Goal: Register for event/course: Sign up to attend an event or enroll in a course

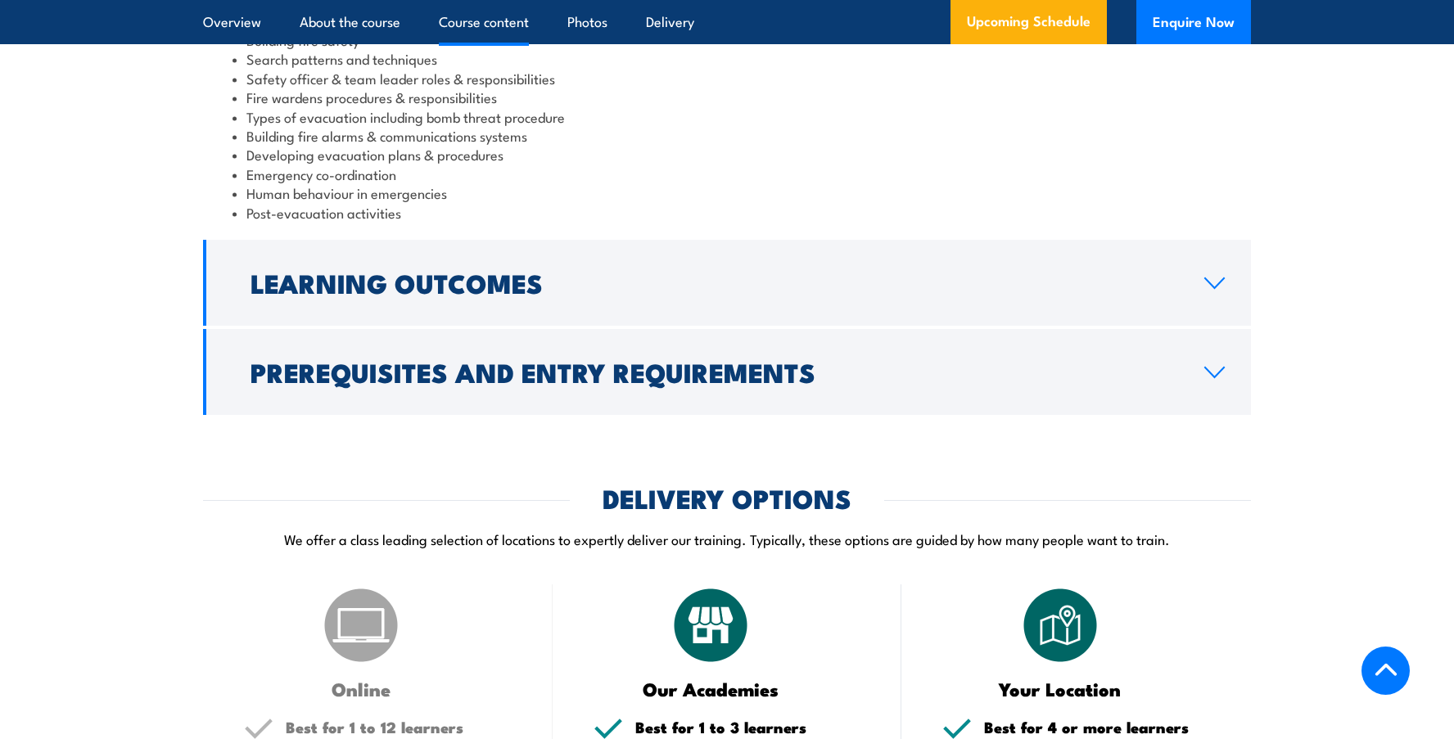
scroll to position [1801, 0]
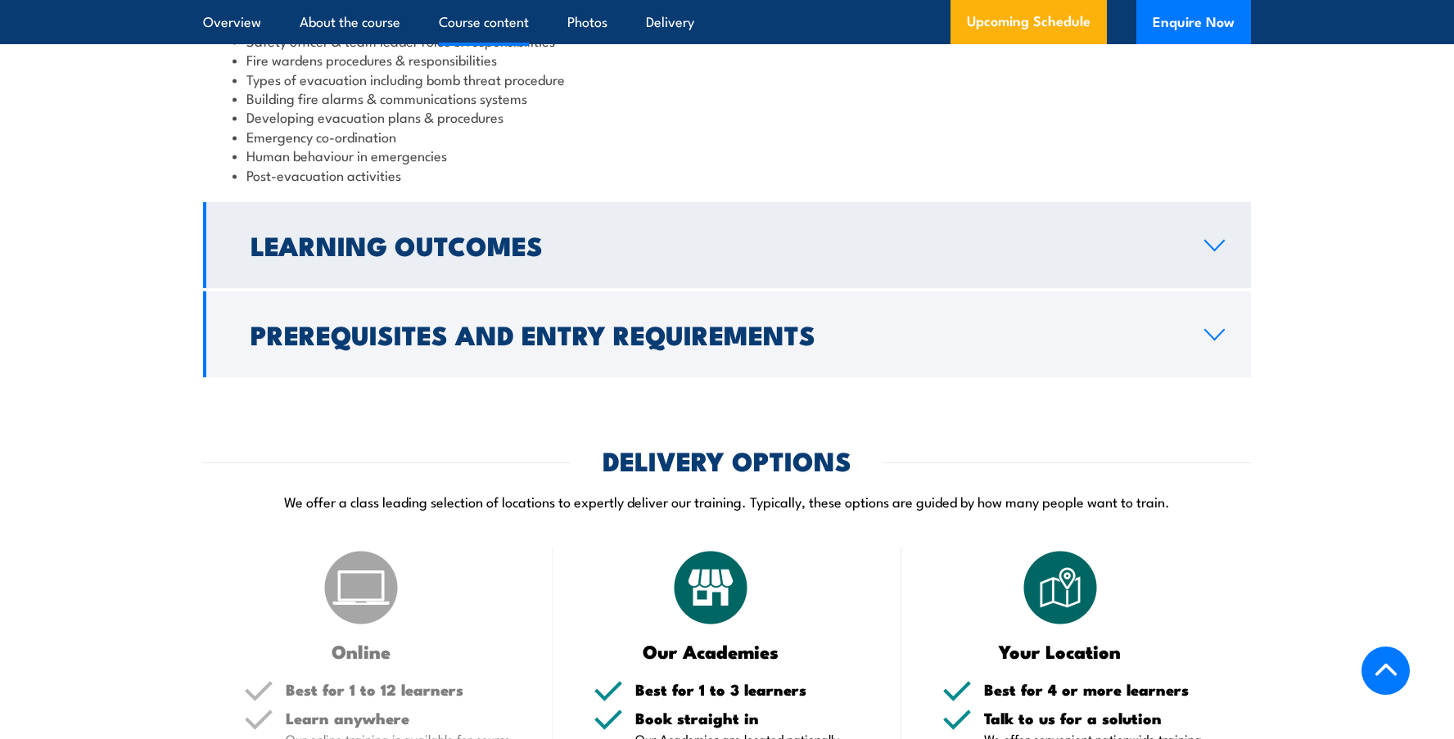
click at [1219, 252] on icon at bounding box center [1214, 245] width 22 height 13
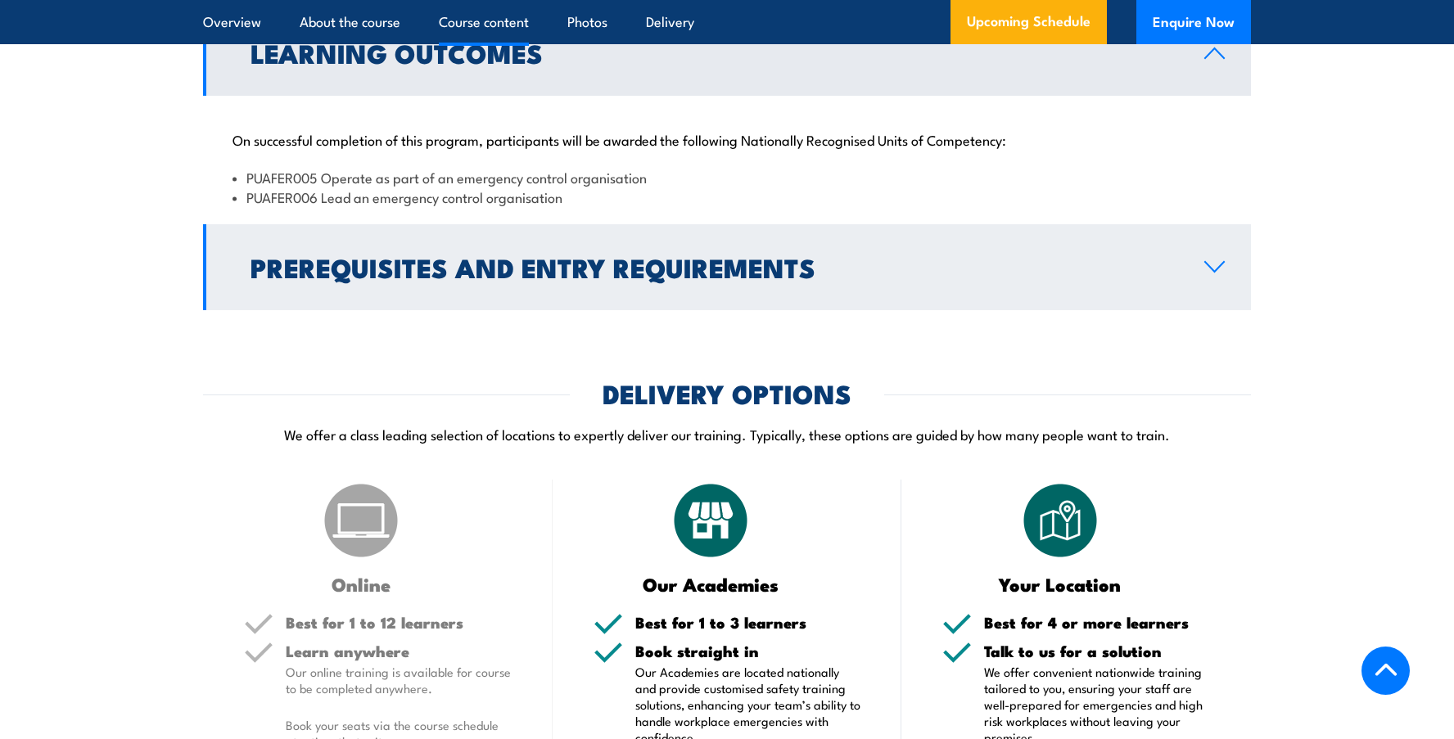
scroll to position [1694, 0]
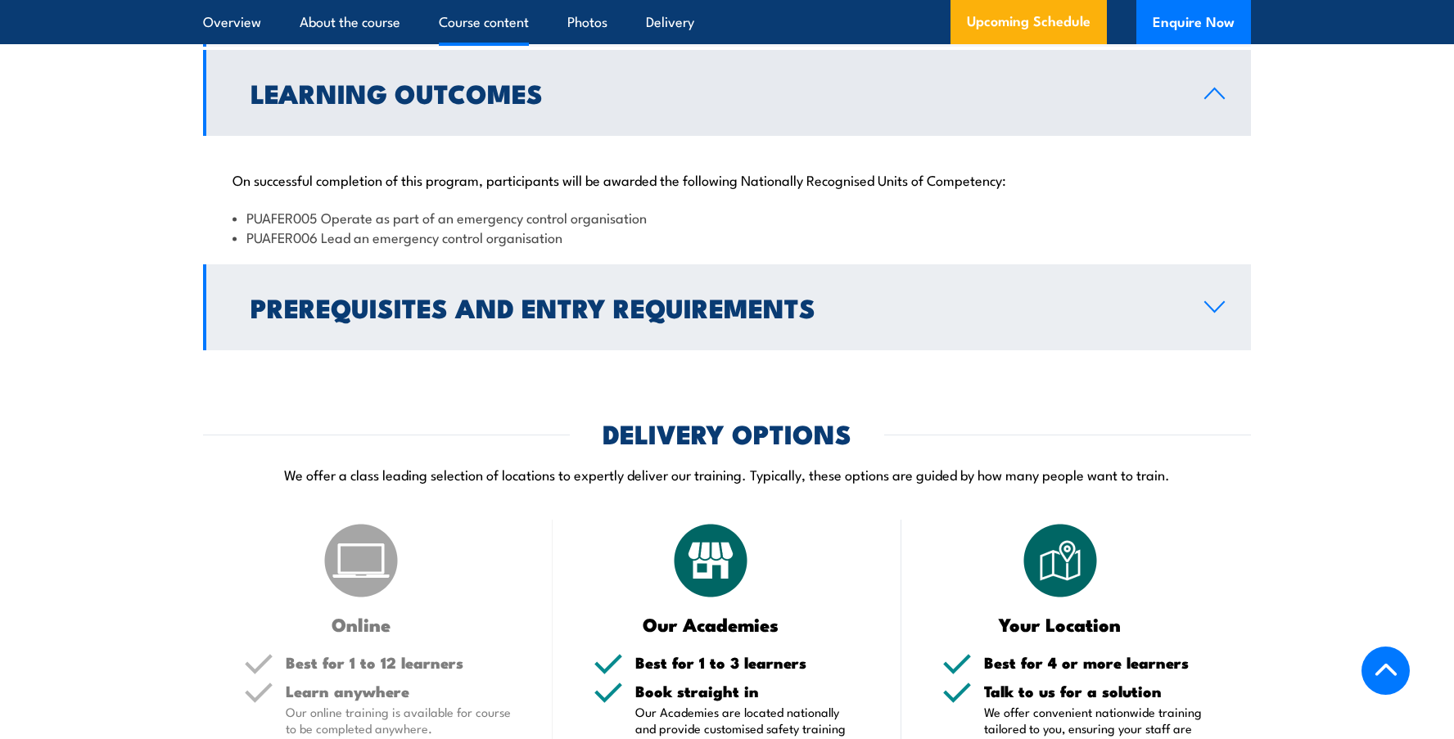
click at [1221, 314] on icon at bounding box center [1214, 306] width 22 height 13
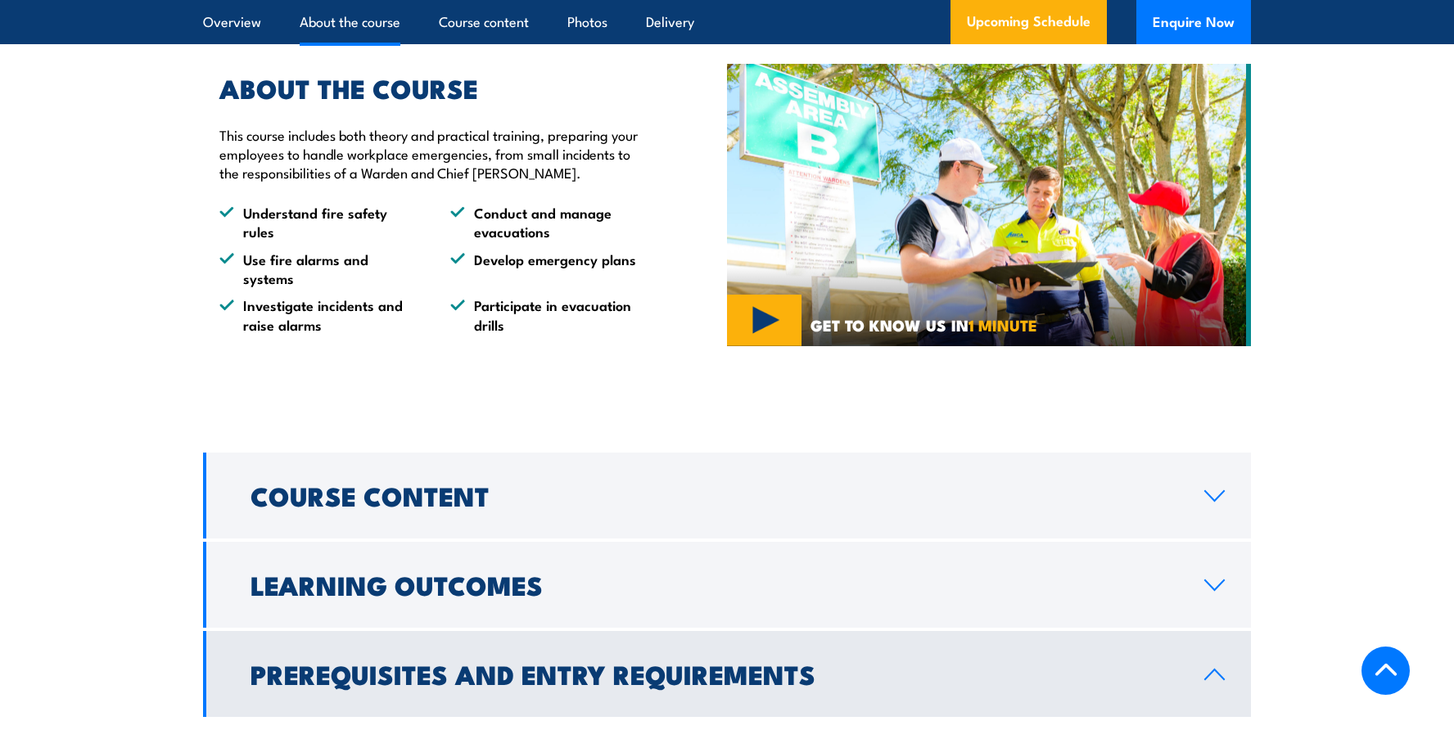
scroll to position [1202, 0]
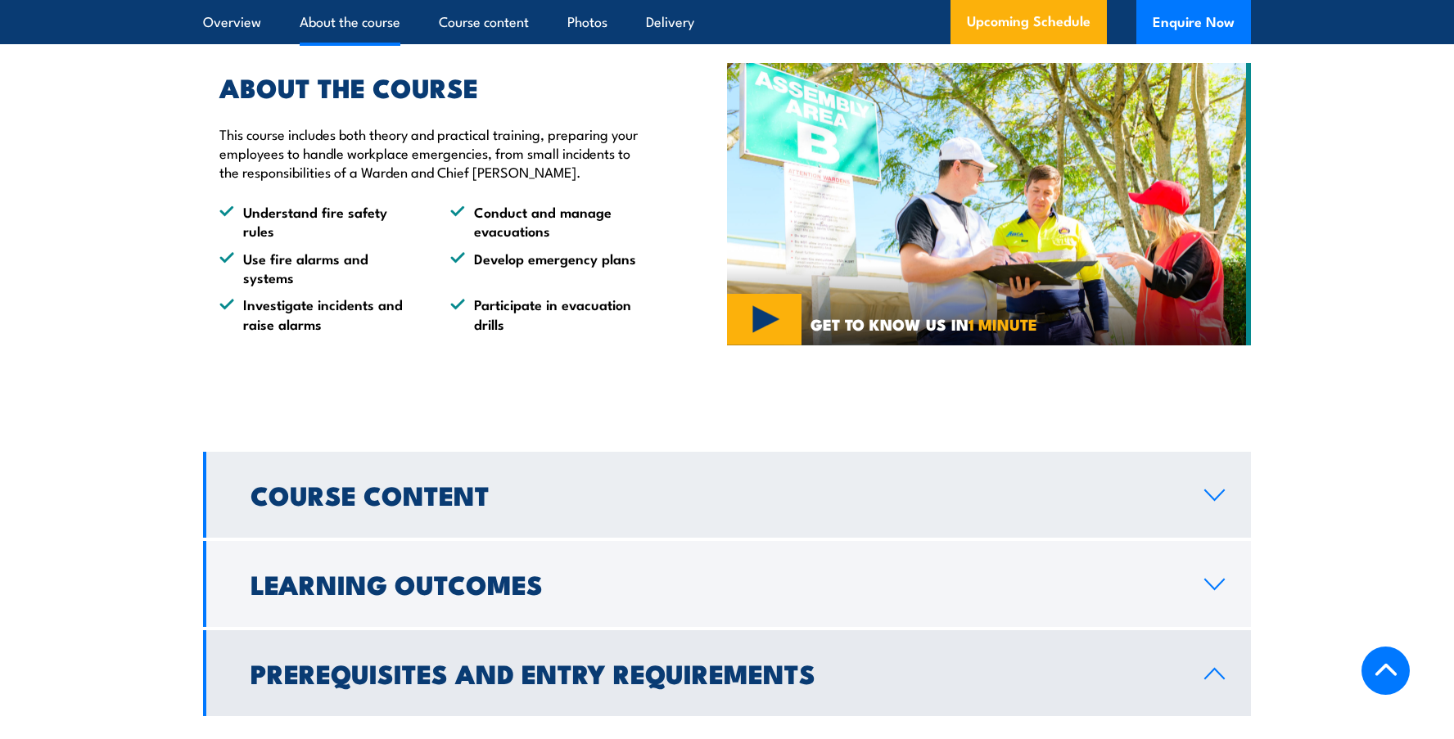
click at [1217, 502] on icon at bounding box center [1214, 495] width 22 height 13
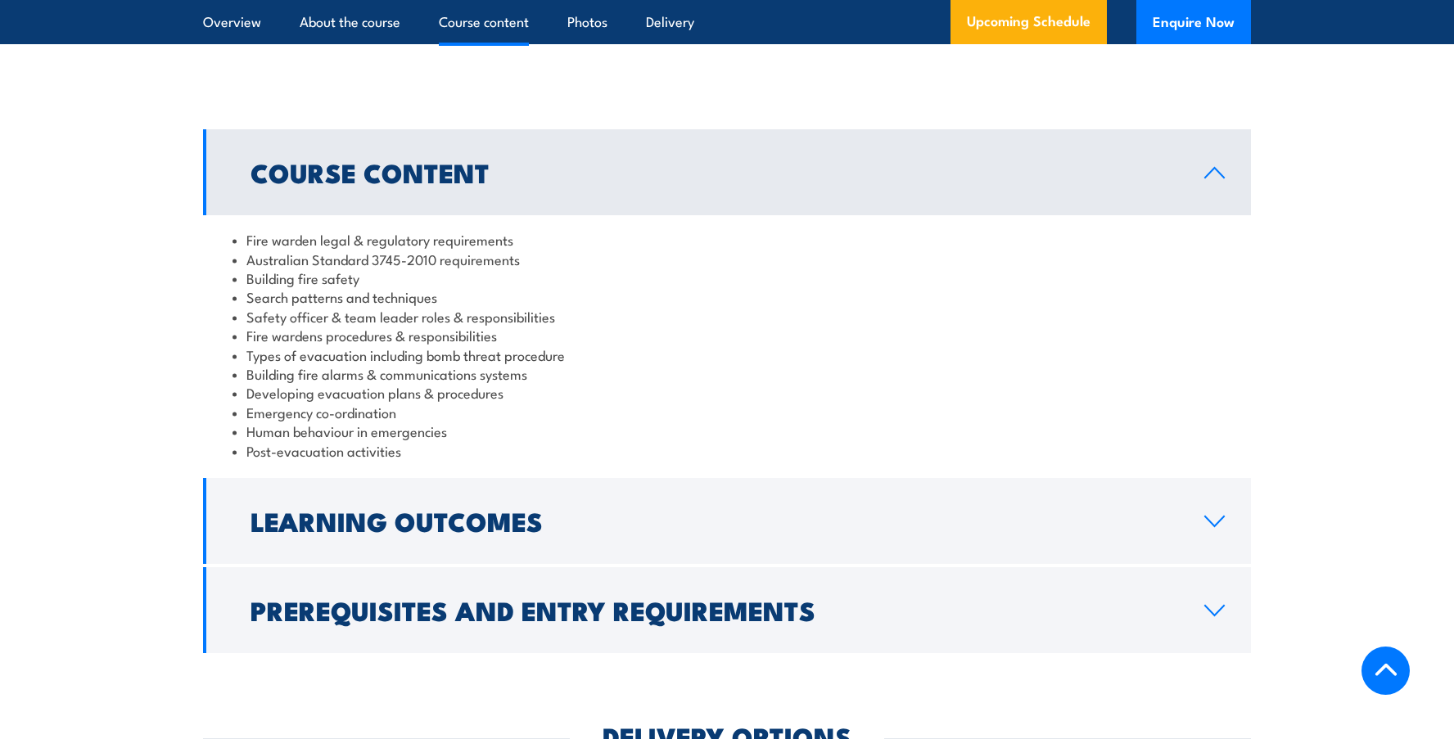
scroll to position [1530, 0]
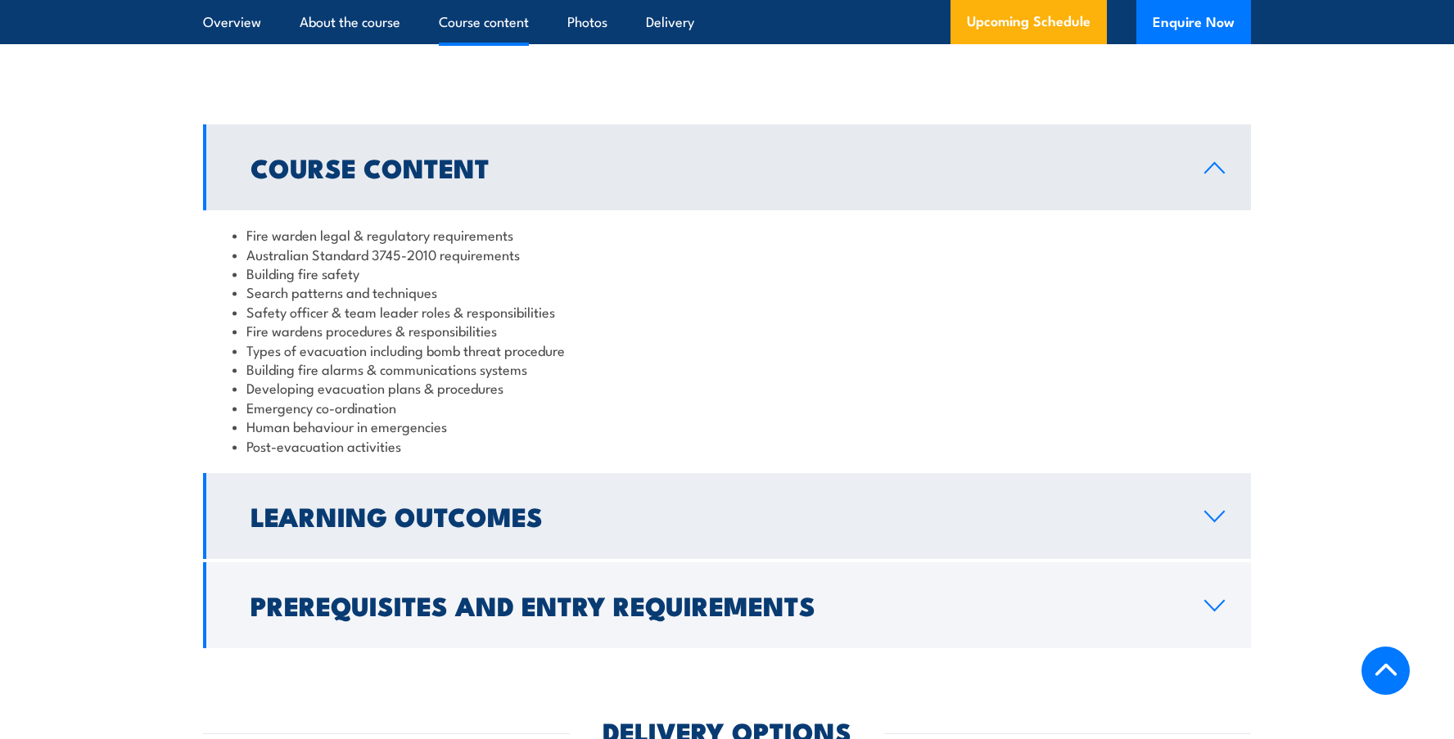
click at [1210, 521] on link "Learning Outcomes" at bounding box center [727, 516] width 1048 height 86
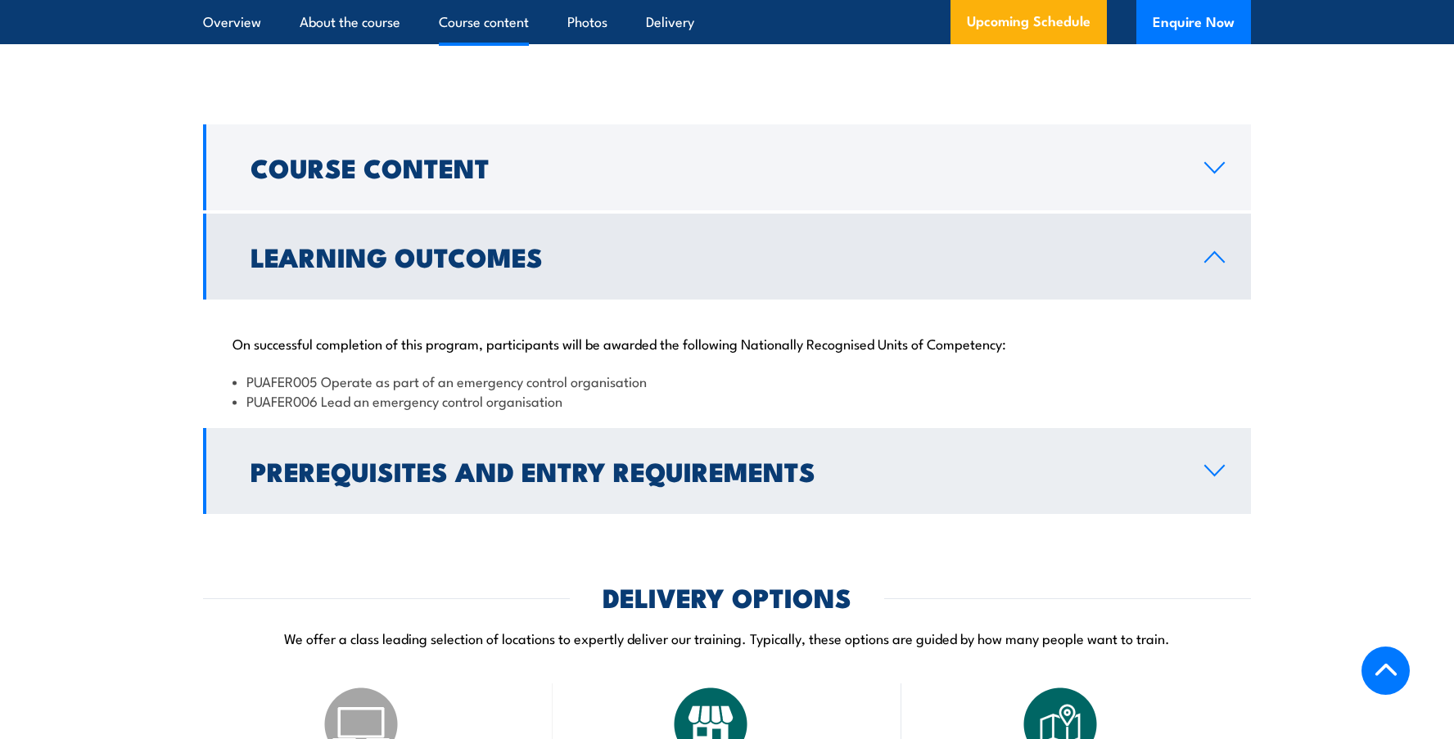
click at [1216, 477] on icon at bounding box center [1214, 470] width 22 height 13
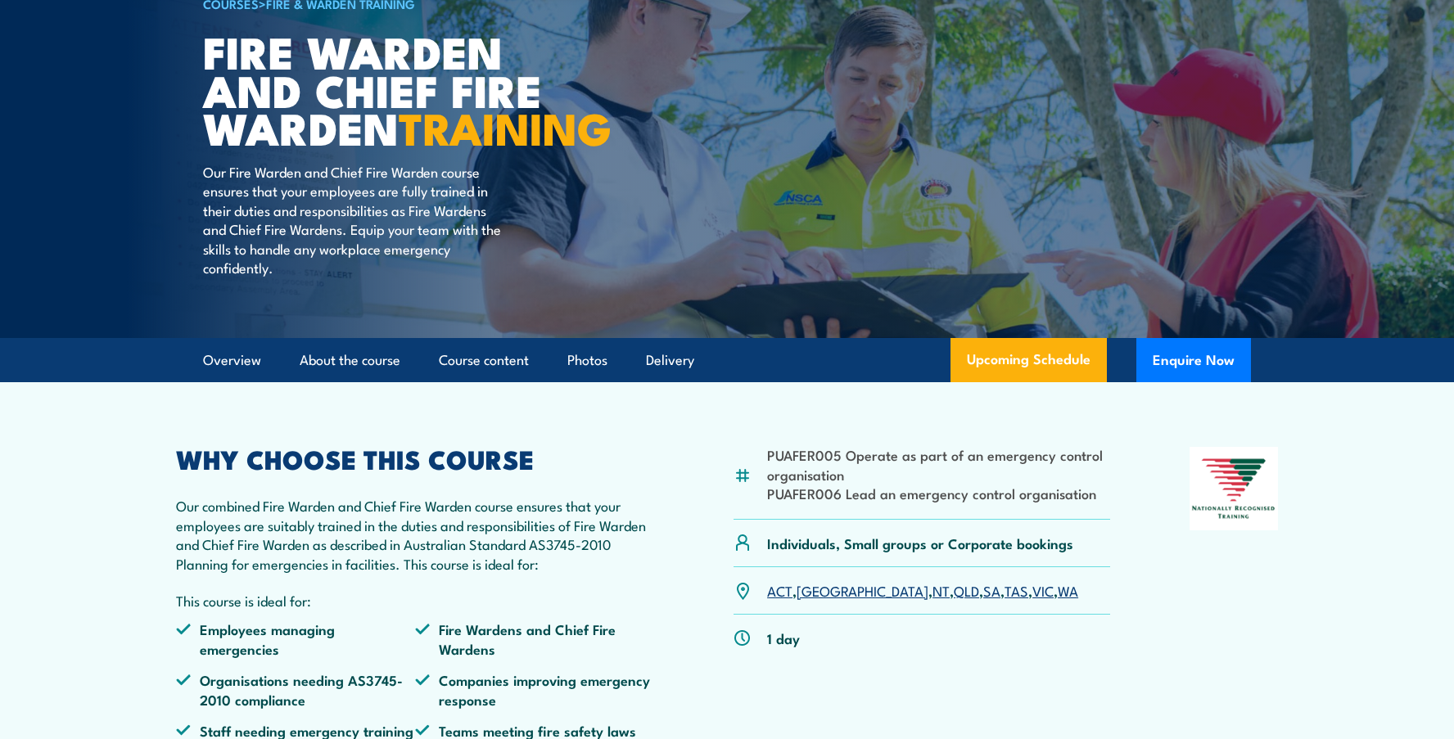
scroll to position [0, 0]
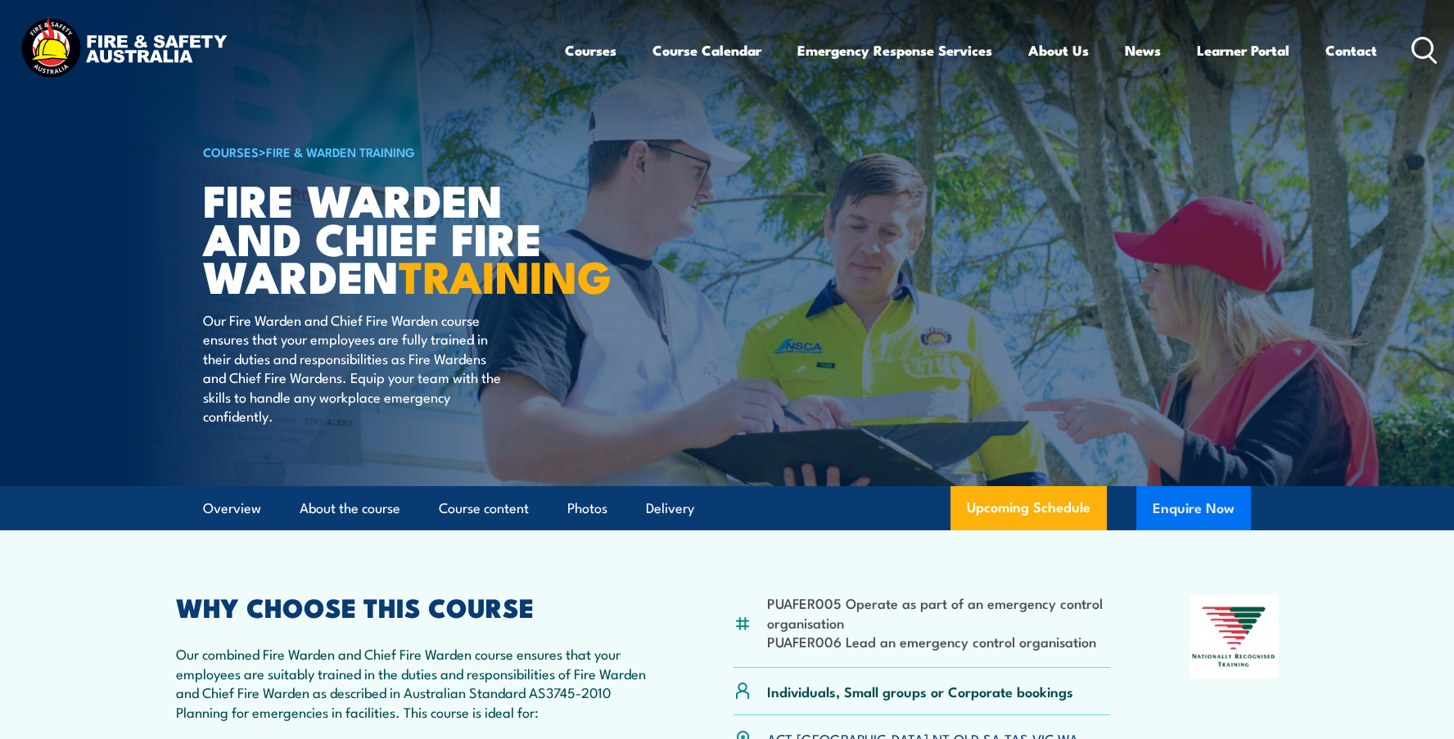
click at [1196, 530] on button "Enquire Now" at bounding box center [1193, 508] width 115 height 44
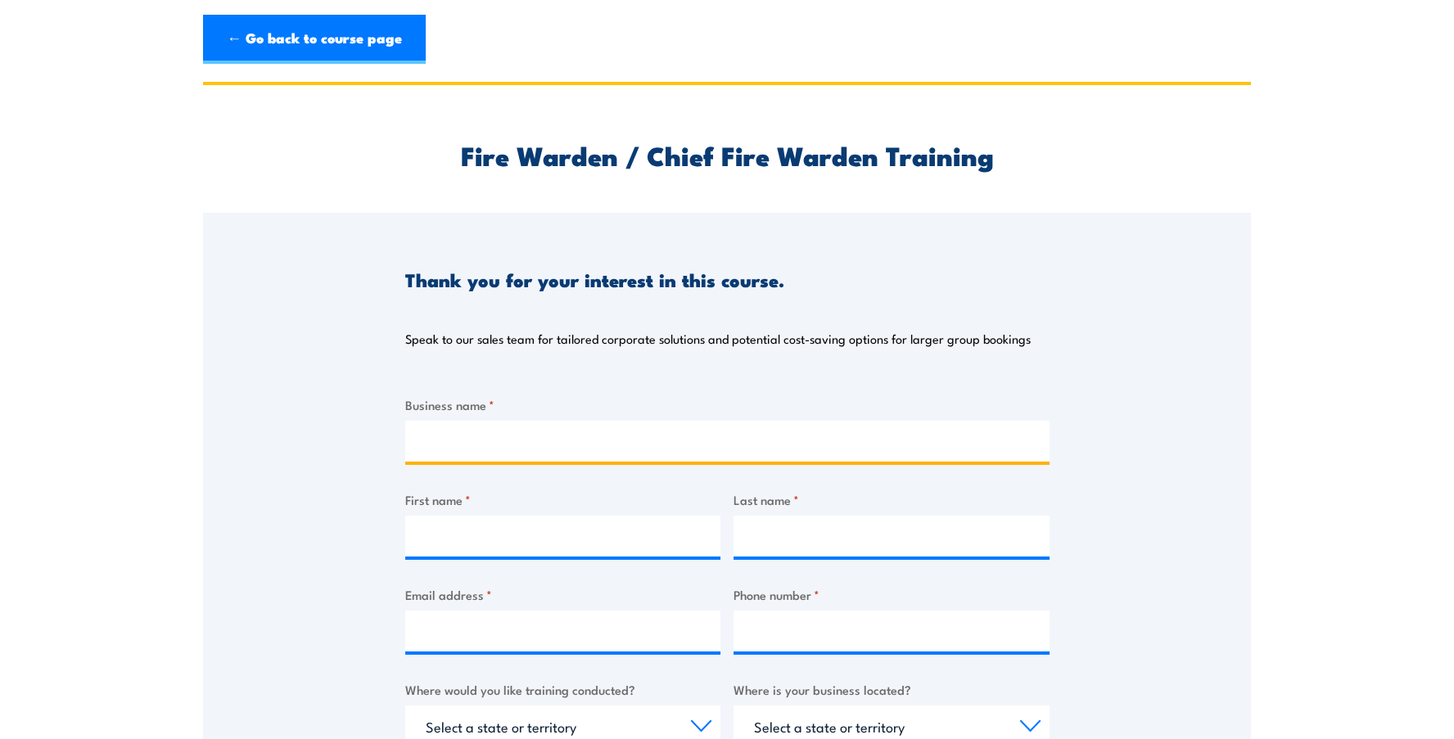
click at [476, 445] on input "Business name *" at bounding box center [727, 441] width 644 height 41
type input "CCC Ingredients Pty Ltd"
type input "[PERSON_NAME]"
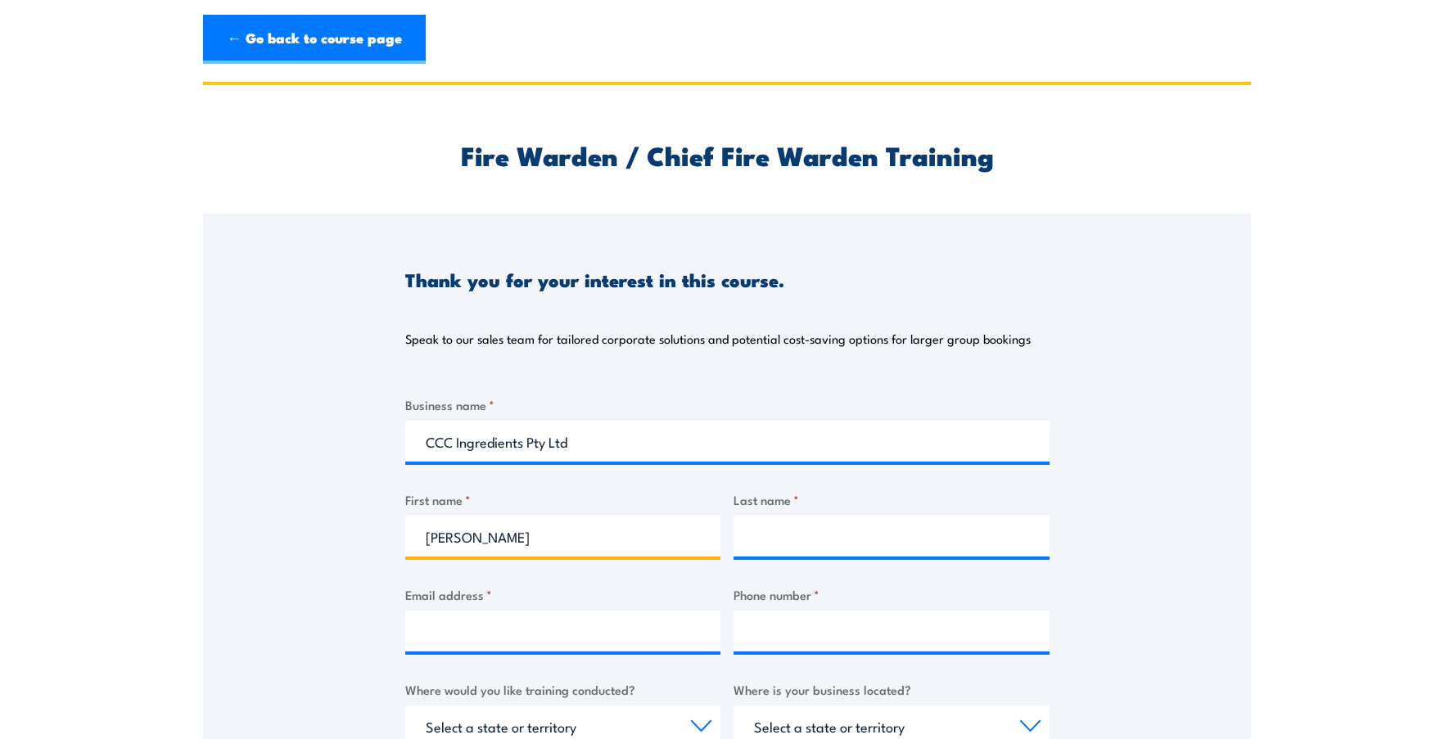
type input "[PERSON_NAME]"
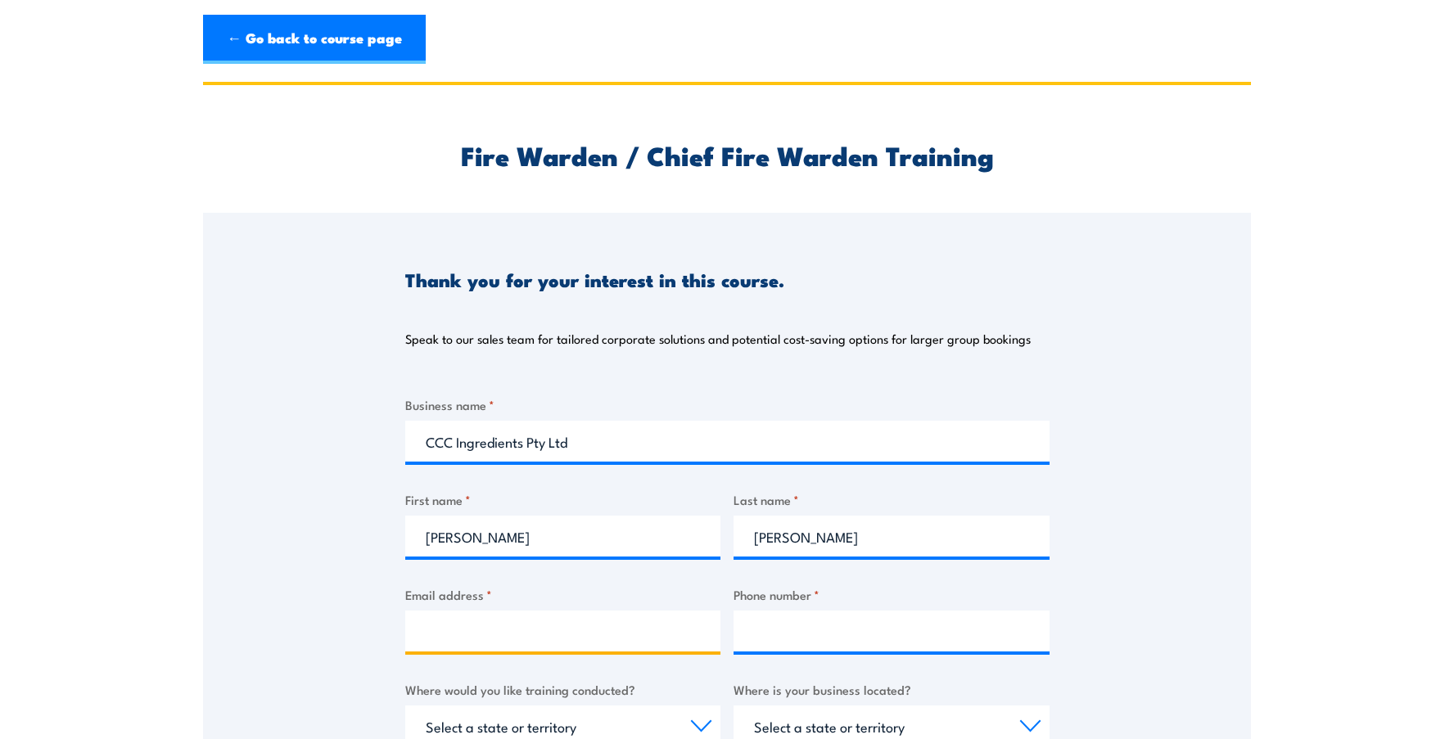
type input "[PERSON_NAME][EMAIL_ADDRESS][PERSON_NAME][DOMAIN_NAME]"
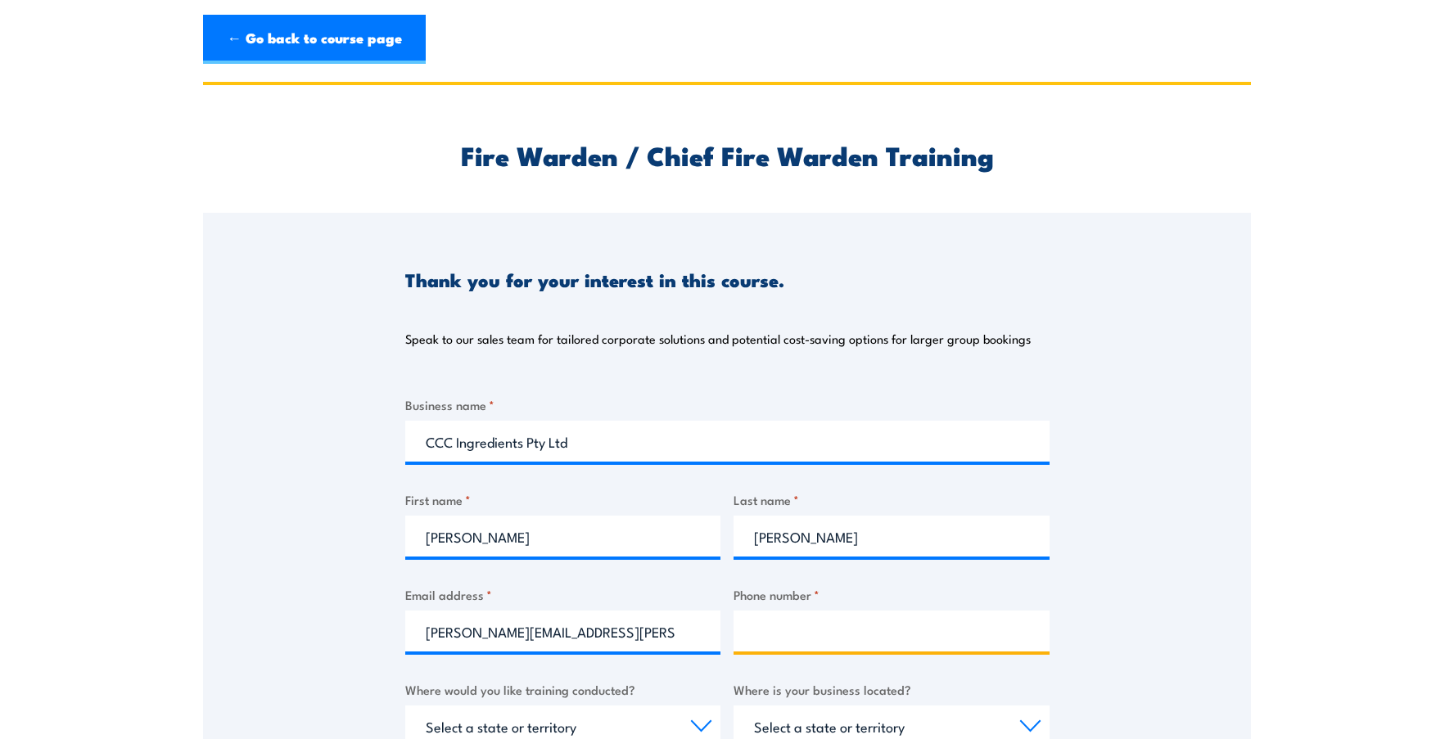
type input "0389033444"
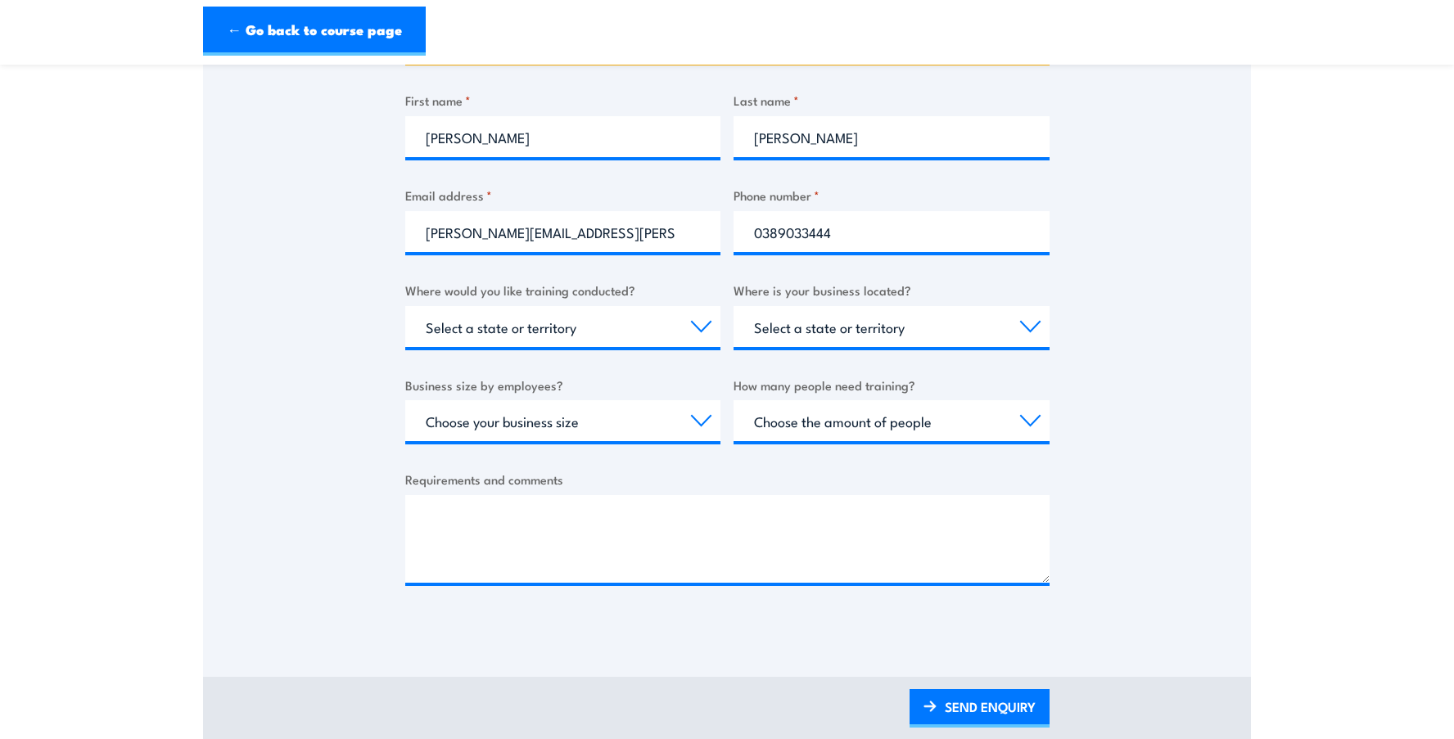
scroll to position [409, 0]
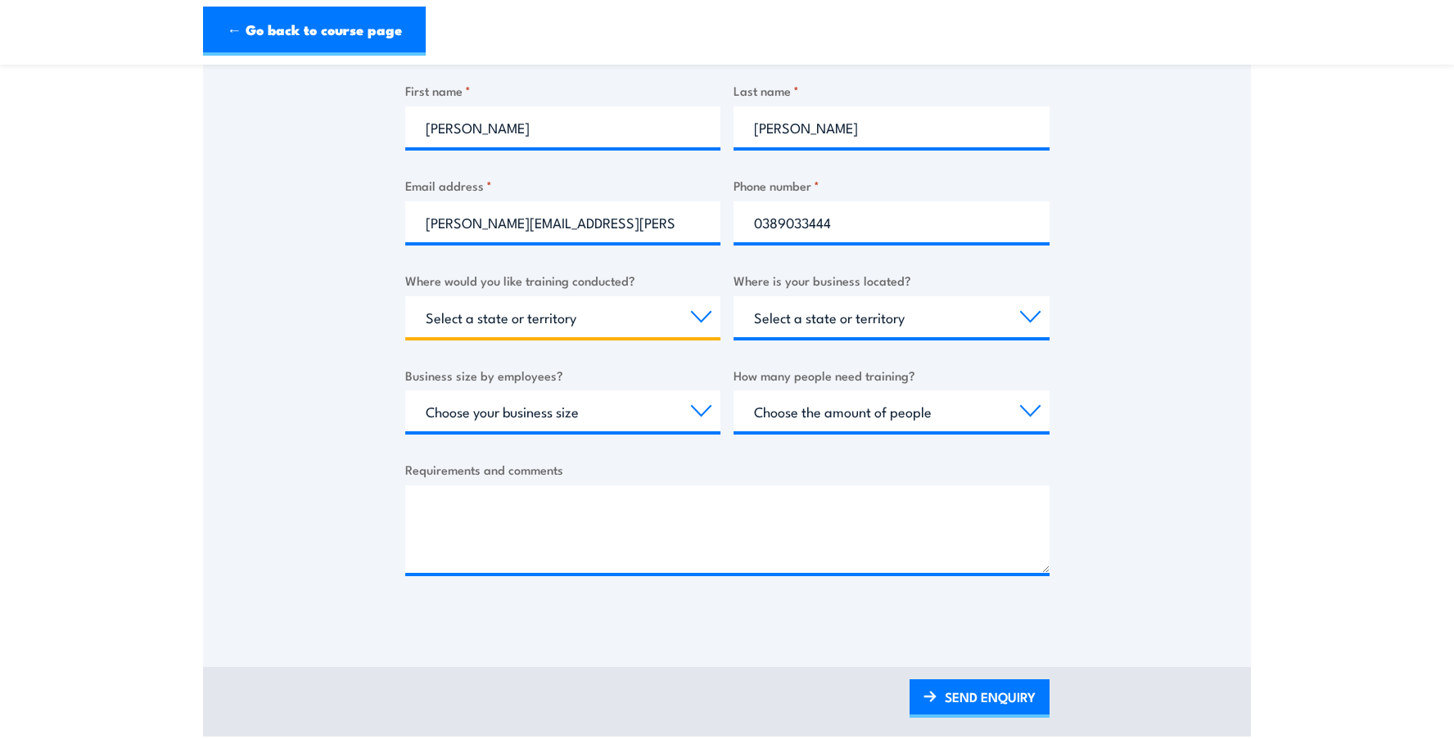
click at [697, 313] on select "Select a state or territory Nationally - multiple locations [GEOGRAPHIC_DATA] […" at bounding box center [563, 316] width 316 height 41
select select "VIC"
click at [405, 296] on select "Select a state or territory Nationally - multiple locations [GEOGRAPHIC_DATA] […" at bounding box center [563, 316] width 316 height 41
click at [1038, 319] on select "Select a state or territory [GEOGRAPHIC_DATA] [GEOGRAPHIC_DATA] [GEOGRAPHIC_DAT…" at bounding box center [891, 316] width 316 height 41
select select "VIC"
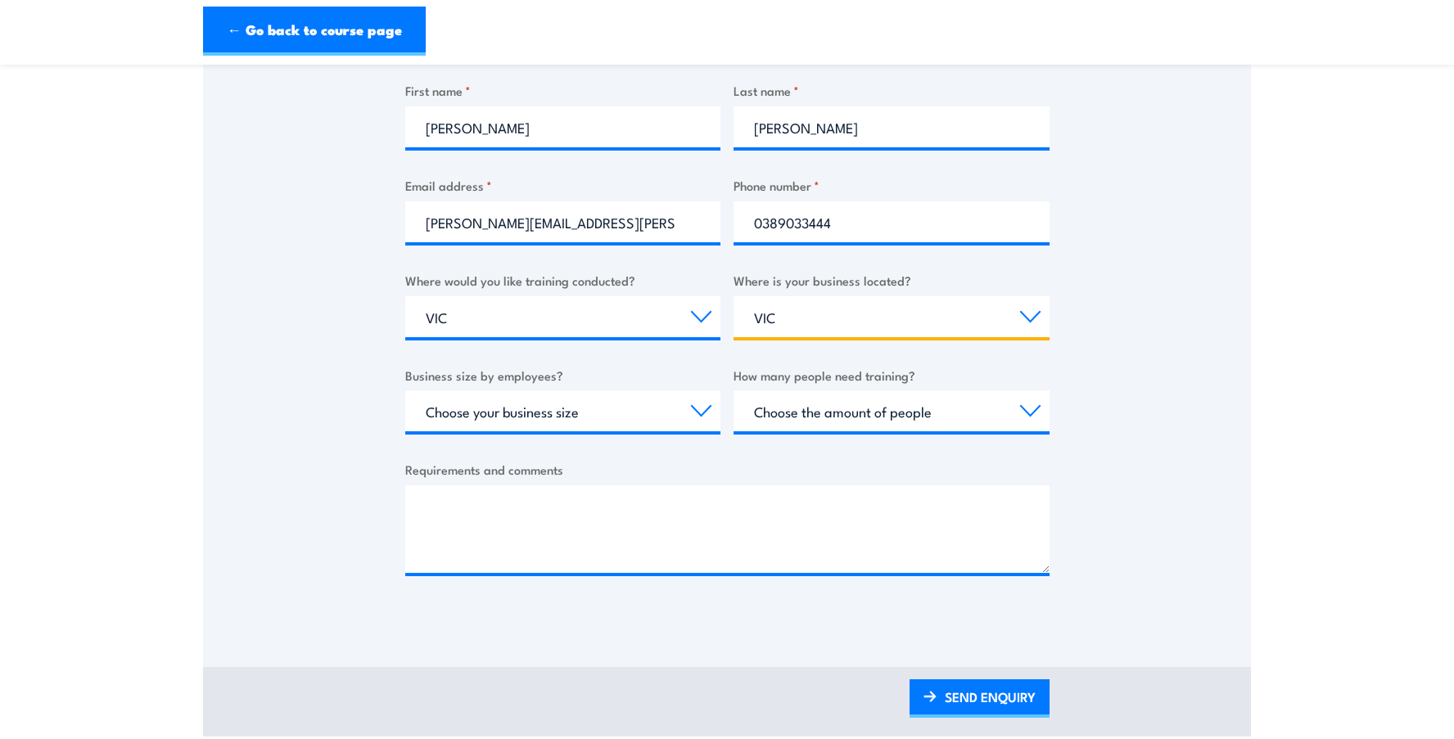
click at [733, 296] on select "Select a state or territory [GEOGRAPHIC_DATA] [GEOGRAPHIC_DATA] [GEOGRAPHIC_DAT…" at bounding box center [891, 316] width 316 height 41
click at [702, 410] on select "Choose your business size 1 to 19 20 to 199 200+" at bounding box center [563, 410] width 316 height 41
select select "20 to 199"
click at [405, 390] on select "Choose your business size 1 to 19 20 to 199 200+" at bounding box center [563, 410] width 316 height 41
click at [1034, 412] on select "Choose the amount of people 1 to 4 5 to 19 20+" at bounding box center [891, 410] width 316 height 41
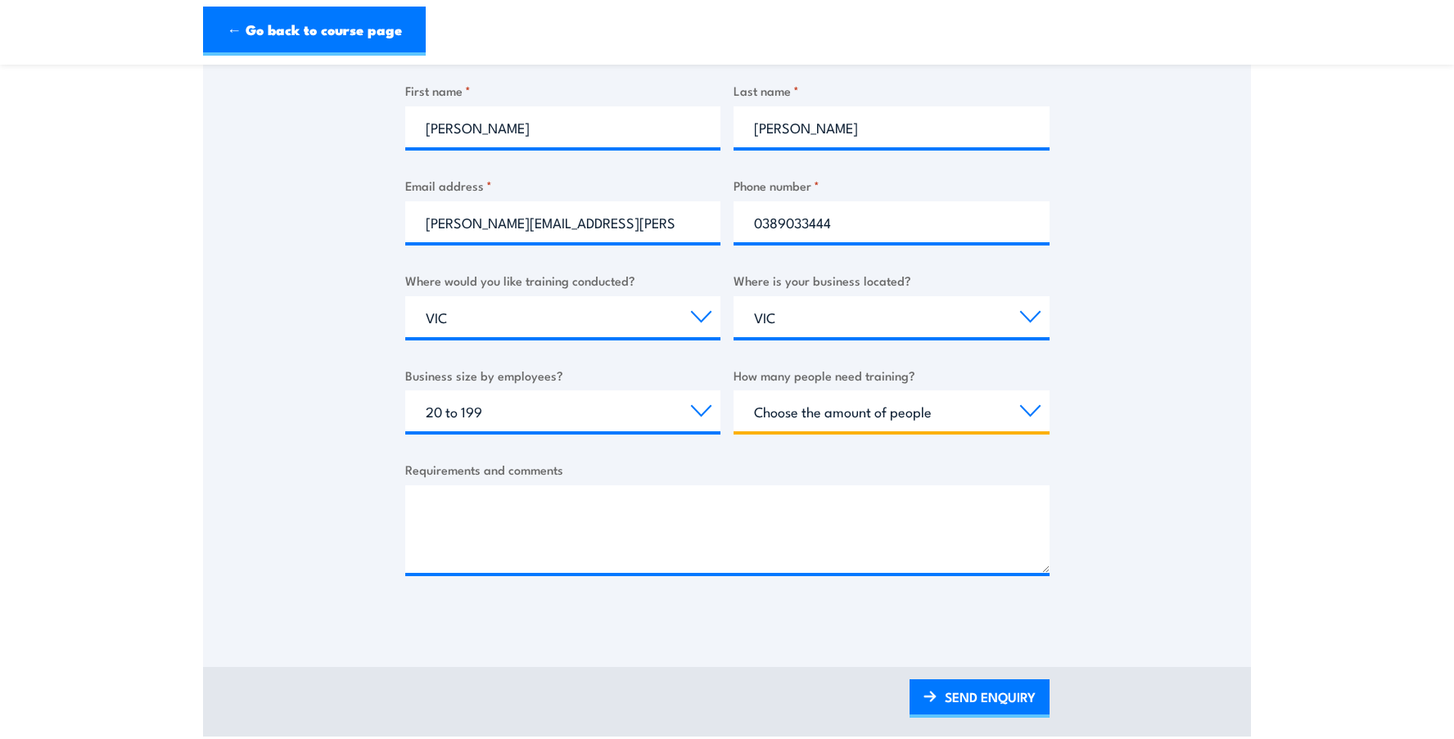
select select "5 to 19"
click at [733, 390] on select "Choose the amount of people 1 to 4 5 to 19 20+" at bounding box center [891, 410] width 316 height 41
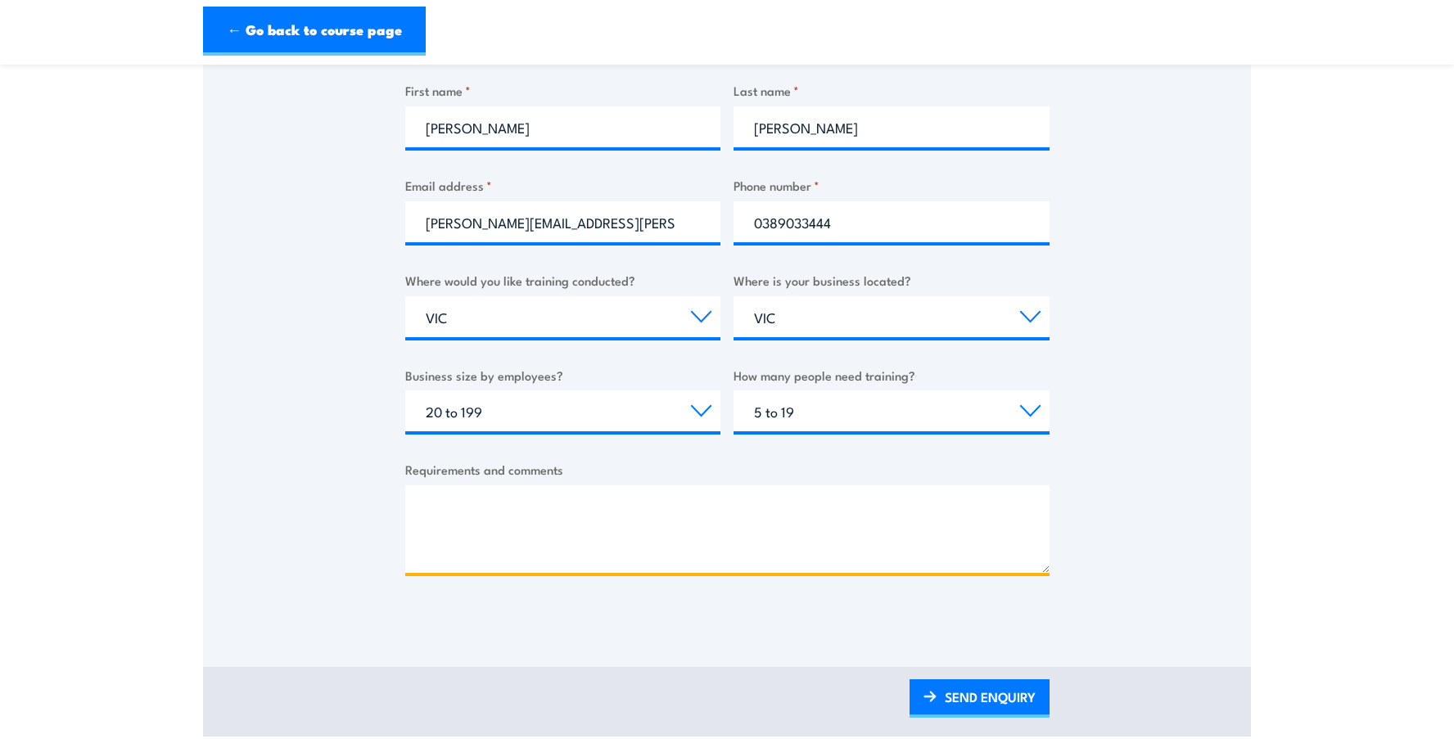
click at [555, 508] on textarea "Requirements and comments" at bounding box center [727, 529] width 644 height 88
type textarea "W"
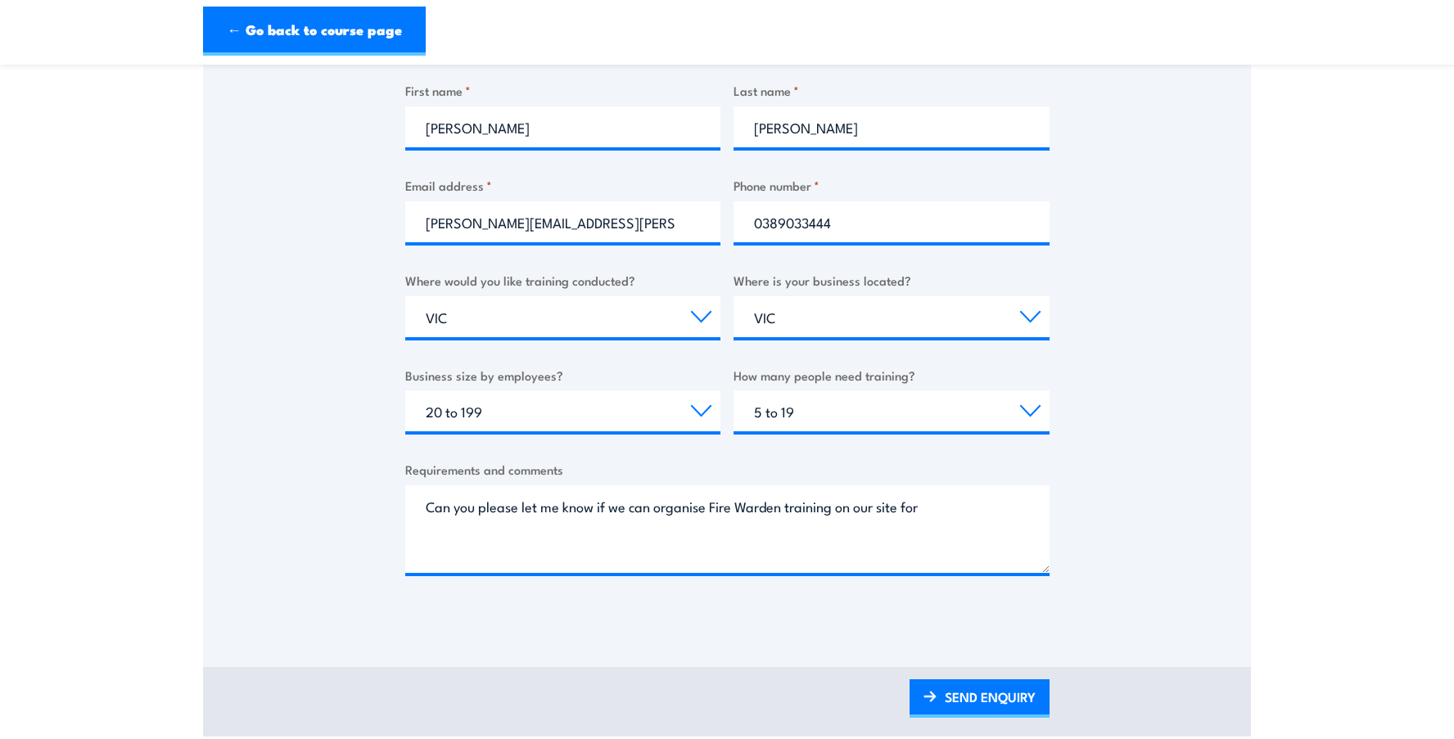
click at [192, 334] on section "Fire Warden / Chief Fire Warden Training Thank you for your interest in this co…" at bounding box center [727, 205] width 1454 height 1064
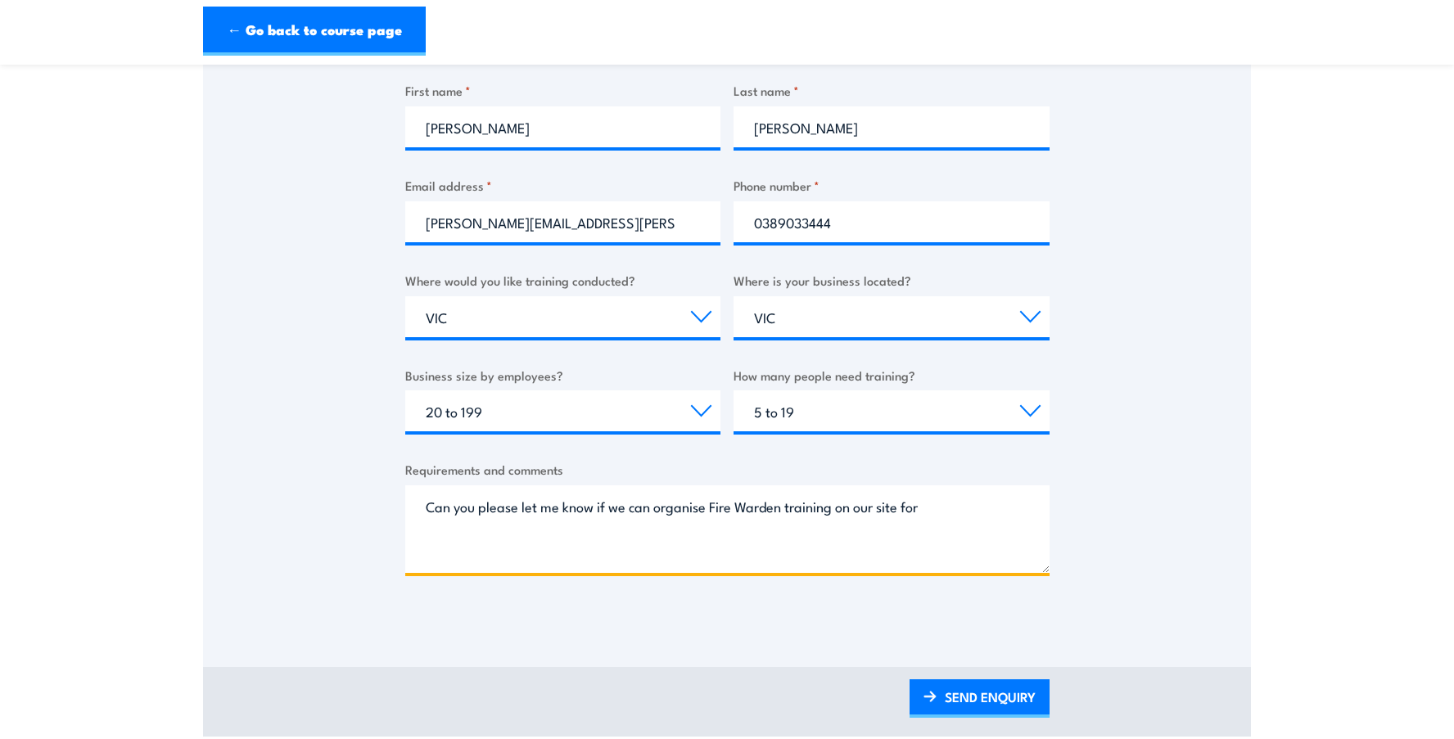
click at [977, 515] on textarea "Can you please let me know if we can organise Fire Warden training on our site …" at bounding box center [727, 529] width 644 height 88
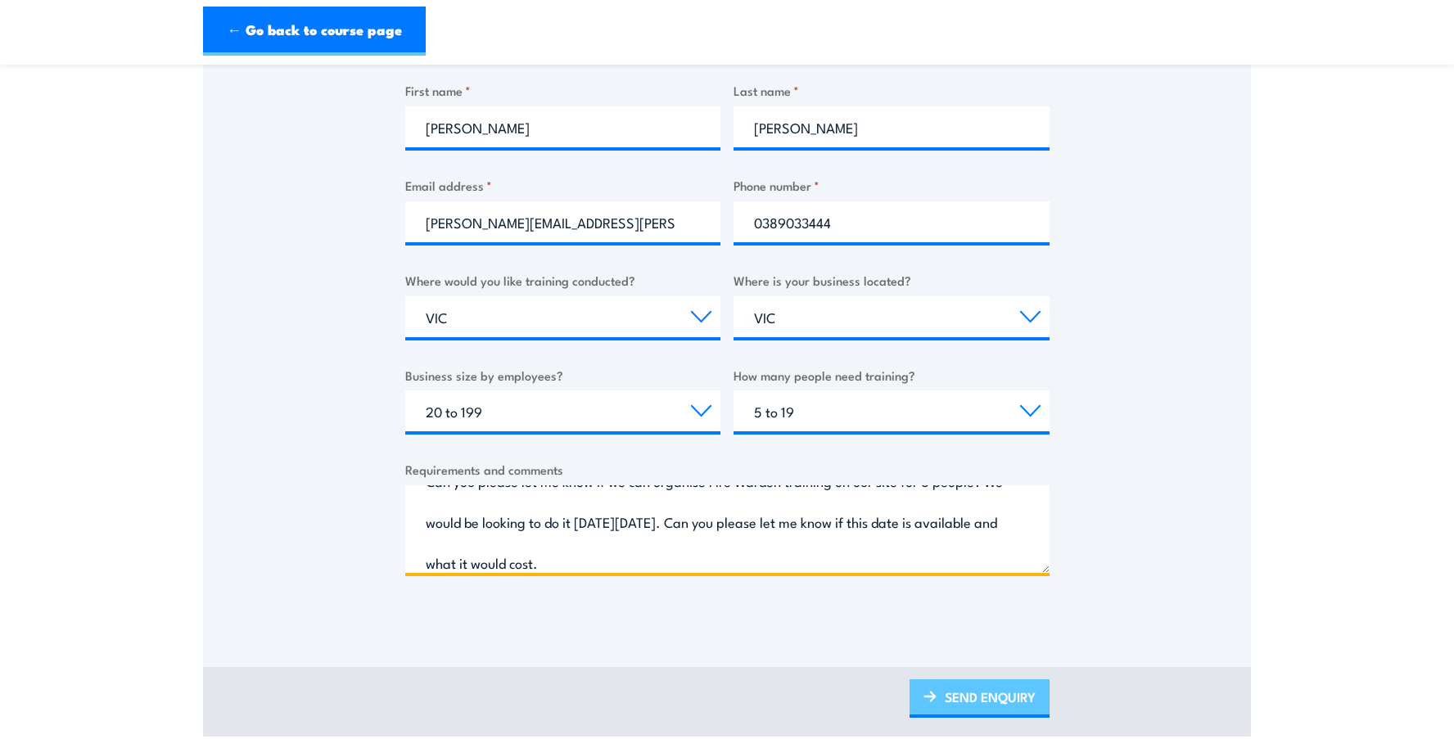
type textarea "Can you please let me know if we can organise Fire Warden training on our site …"
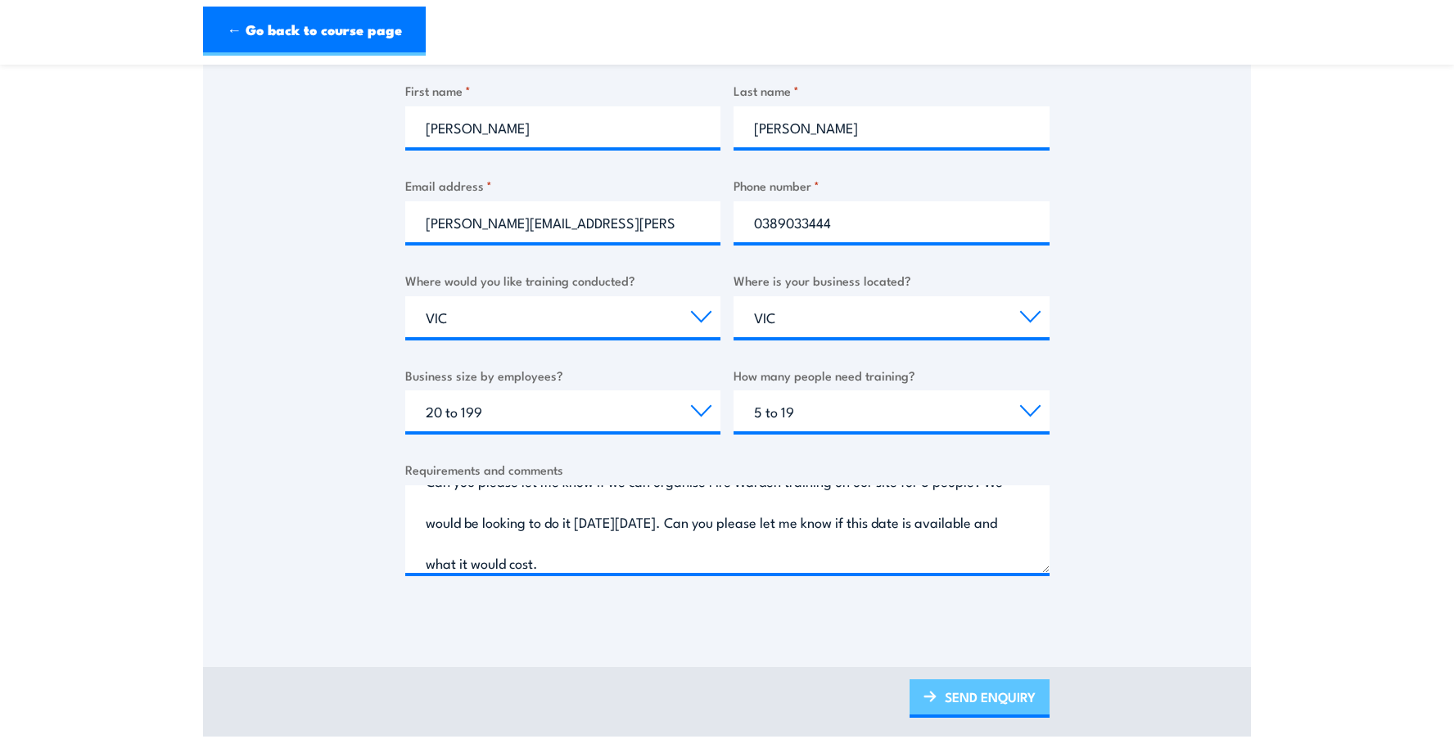
click at [979, 701] on link "SEND ENQUIRY" at bounding box center [979, 698] width 140 height 38
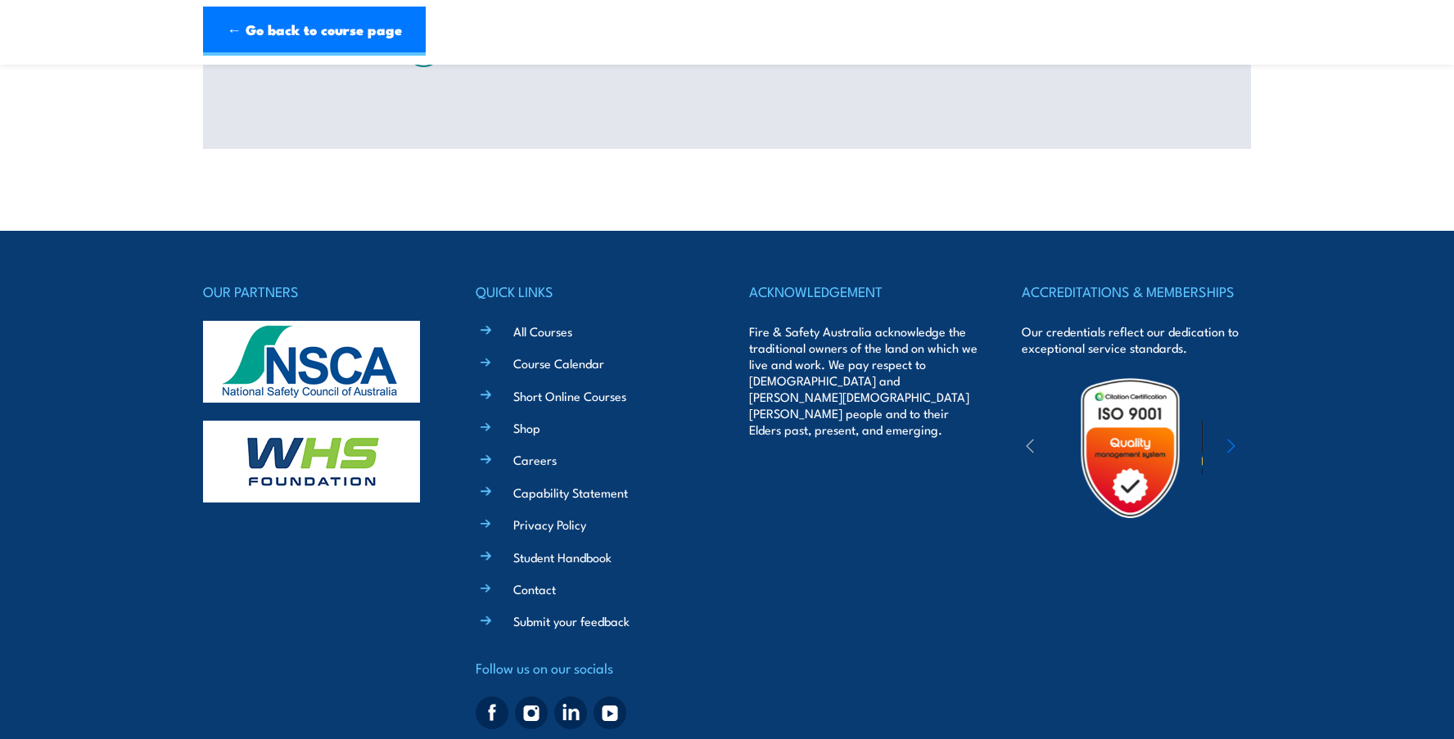
scroll to position [0, 0]
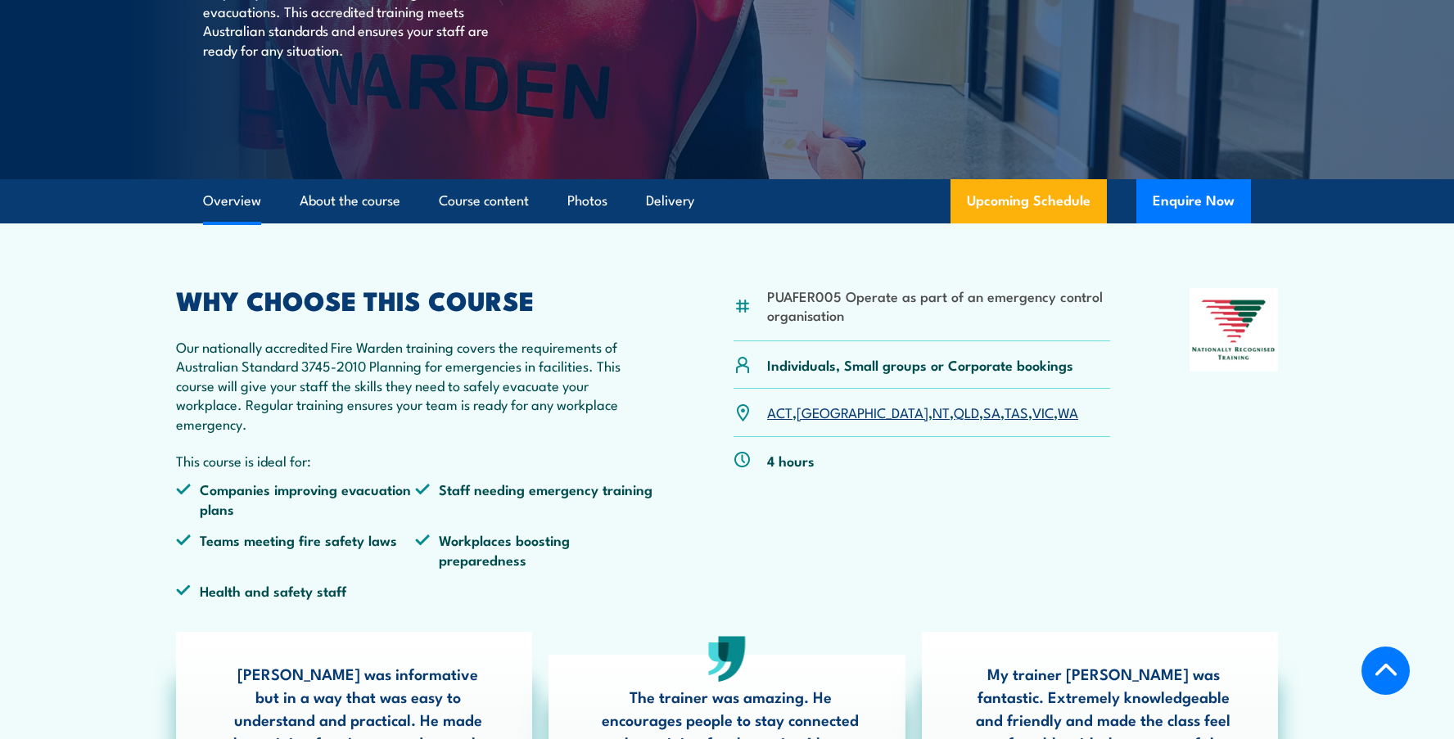
scroll to position [327, 0]
